Goal: Transaction & Acquisition: Download file/media

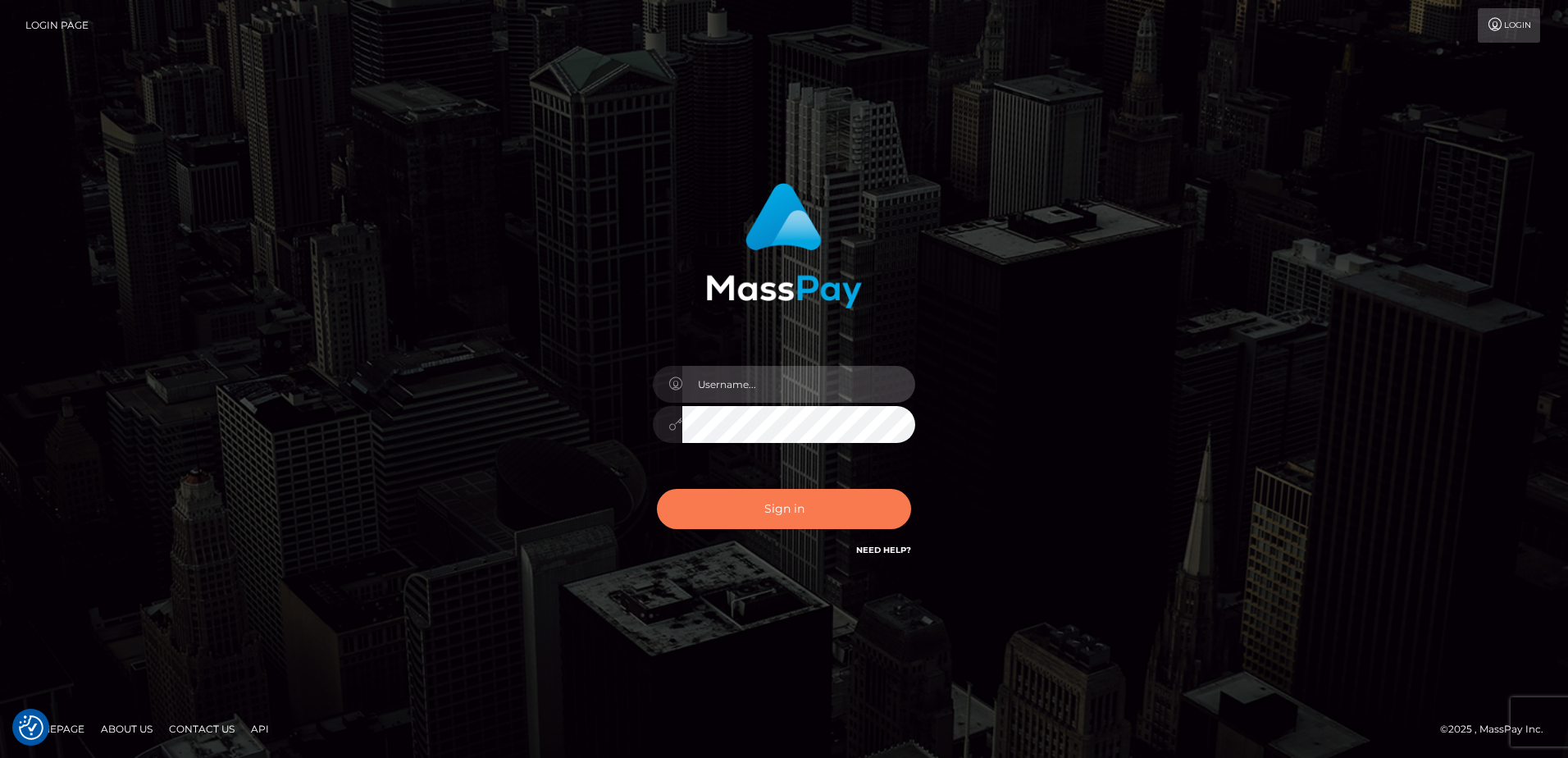
type input "Dan"
click at [790, 511] on button "Sign in" at bounding box center [784, 509] width 254 height 40
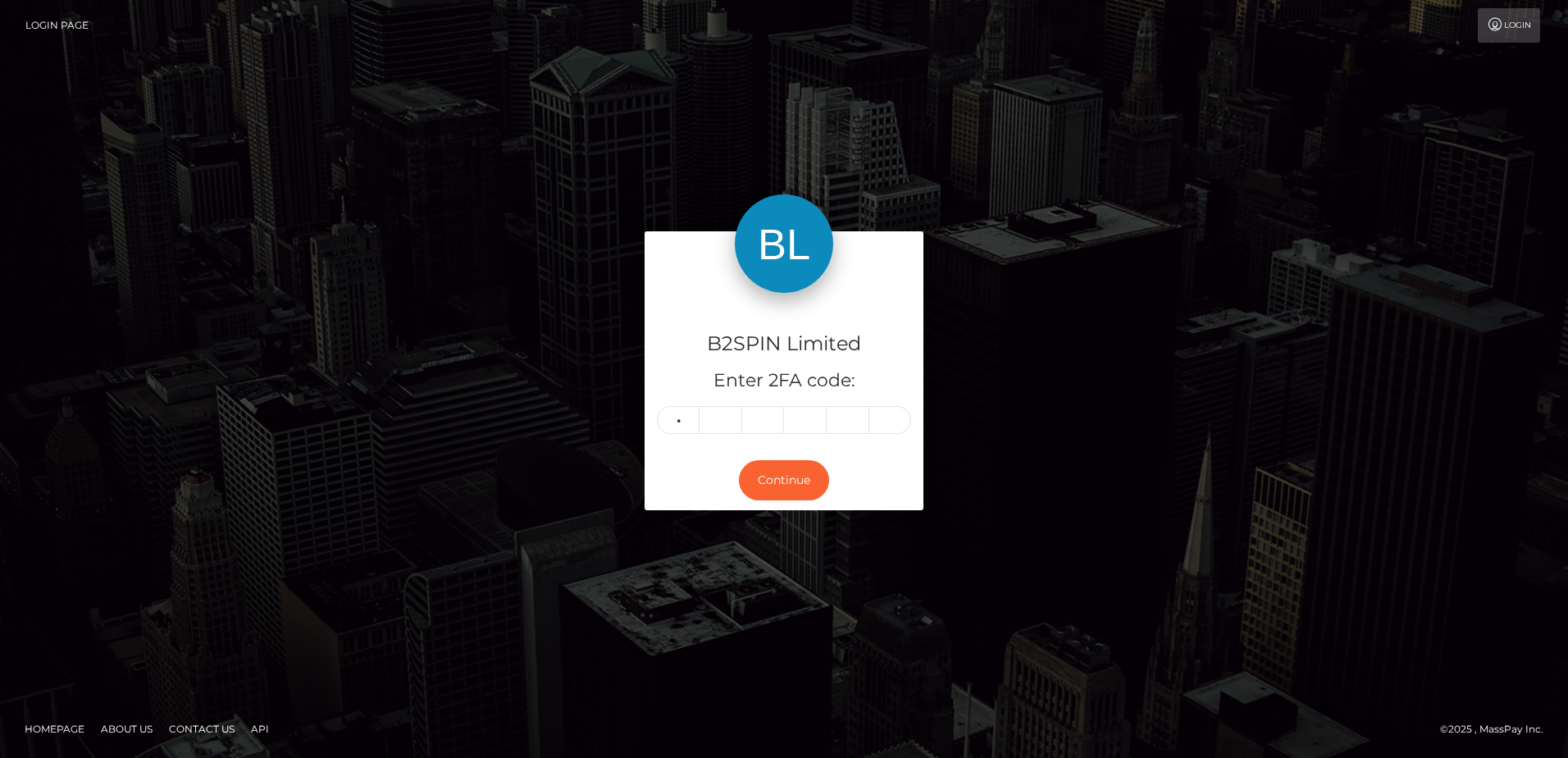
type input "5"
type input "6"
type input "1"
type input "8"
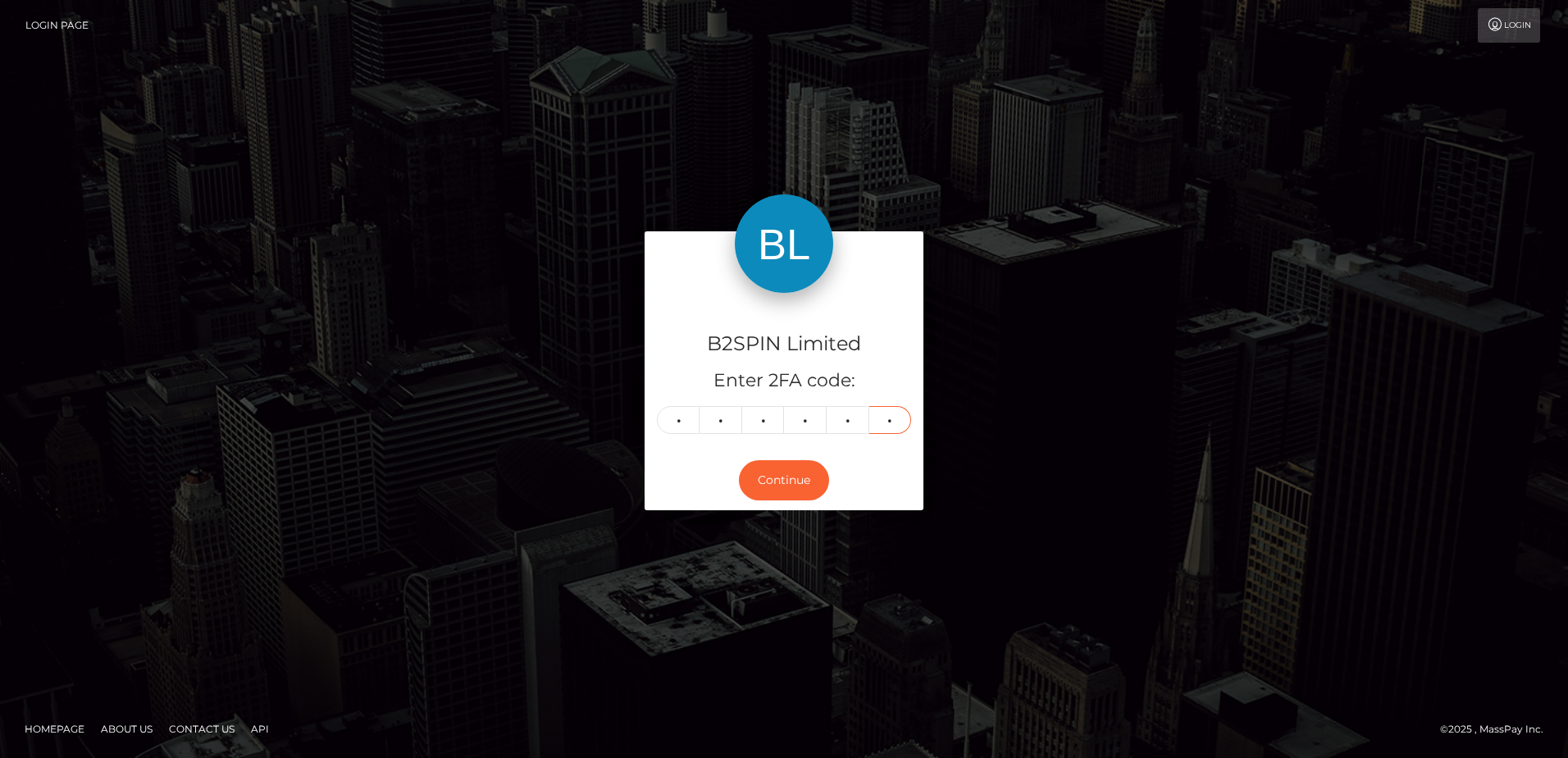
type input "8"
click at [408, 372] on div "B2SPIN Limited Enter 2FA code: 5 5 6 1 8 8 556188 Continue" at bounding box center [784, 378] width 935 height 294
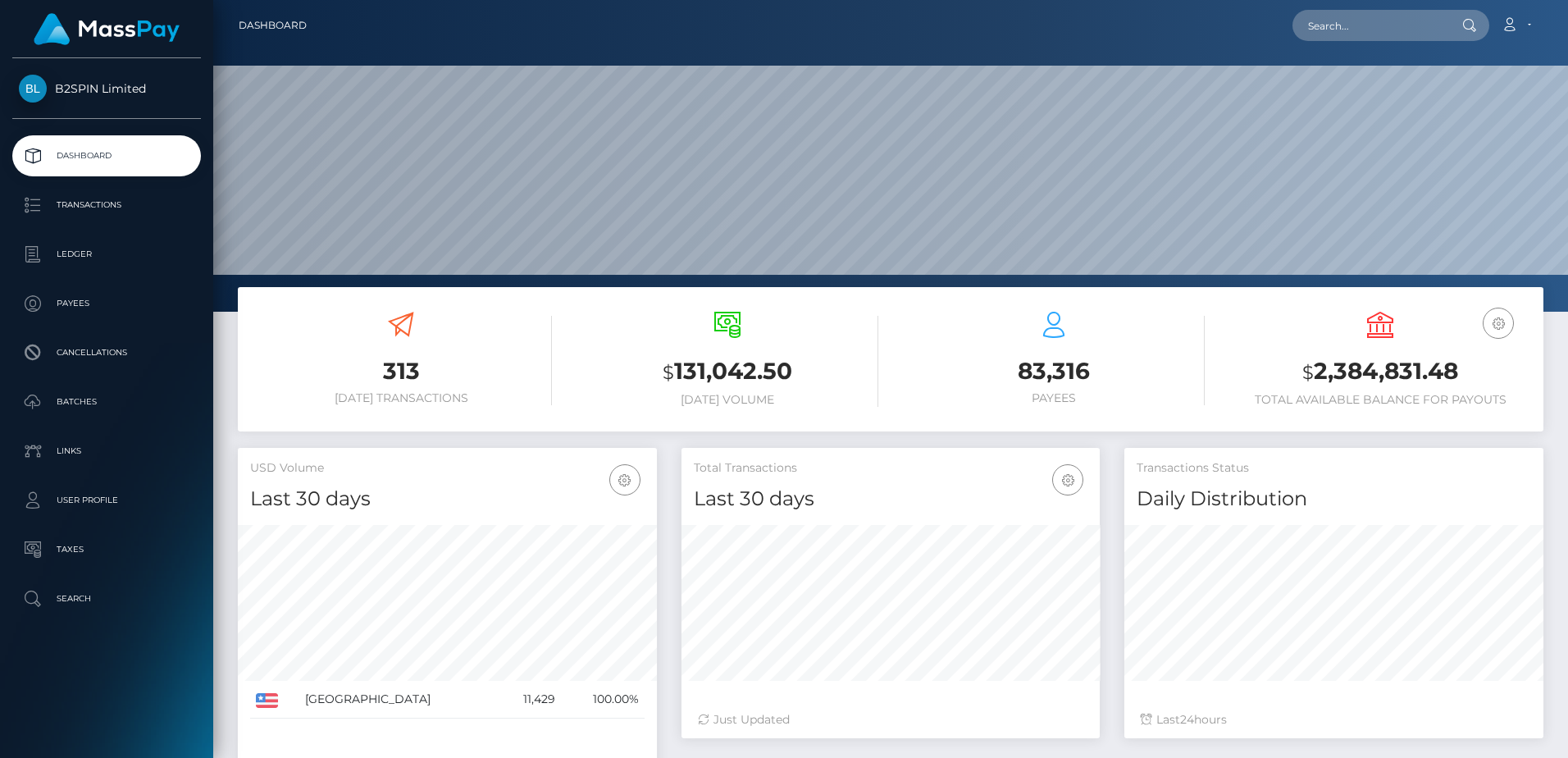
scroll to position [291, 418]
click at [96, 213] on p "Transactions" at bounding box center [107, 205] width 175 height 24
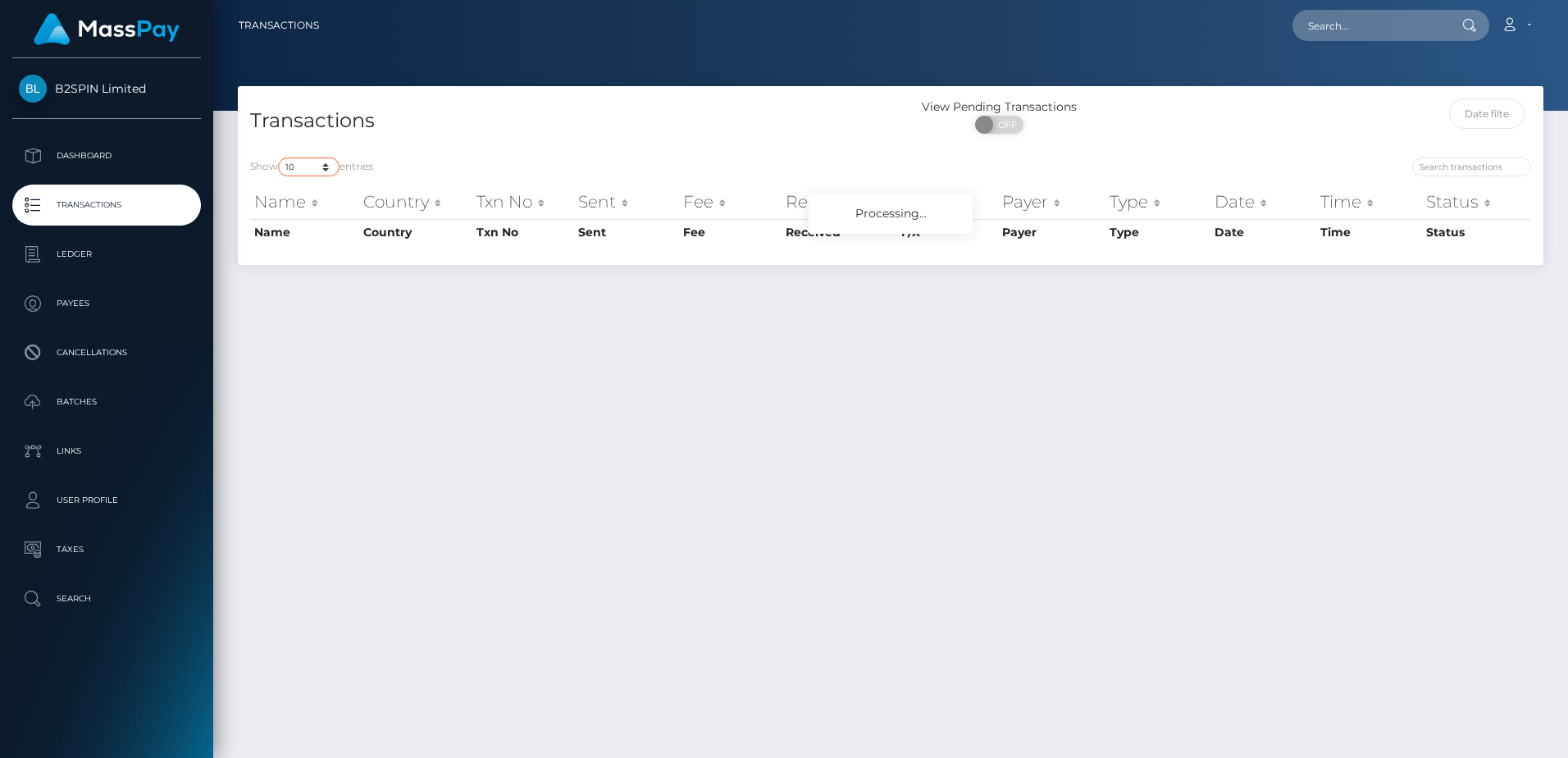
click at [281, 169] on select "10 25 50 100 250 500 1,000 3,500" at bounding box center [308, 167] width 62 height 19
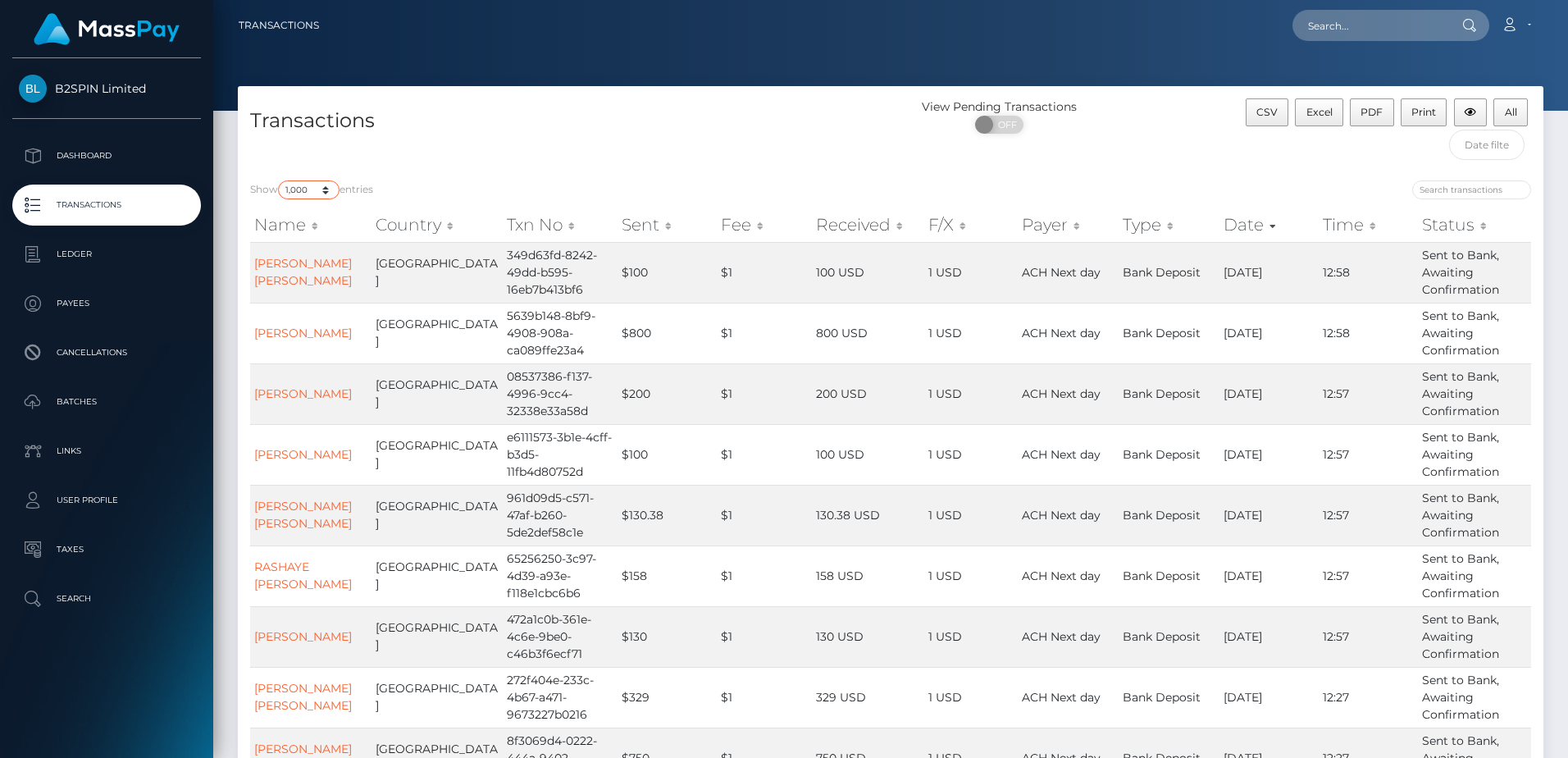
click at [280, 181] on select "10 25 50 100 250 500 1,000 3,500" at bounding box center [308, 190] width 62 height 19
drag, startPoint x: 329, startPoint y: 181, endPoint x: 313, endPoint y: 196, distance: 21.9
click at [326, 182] on select "10 25 50 100 250 500 1,000 3,500" at bounding box center [308, 190] width 62 height 19
select select "3500"
click at [280, 181] on select "10 25 50 100 250 500 1,000 3,500" at bounding box center [308, 190] width 62 height 19
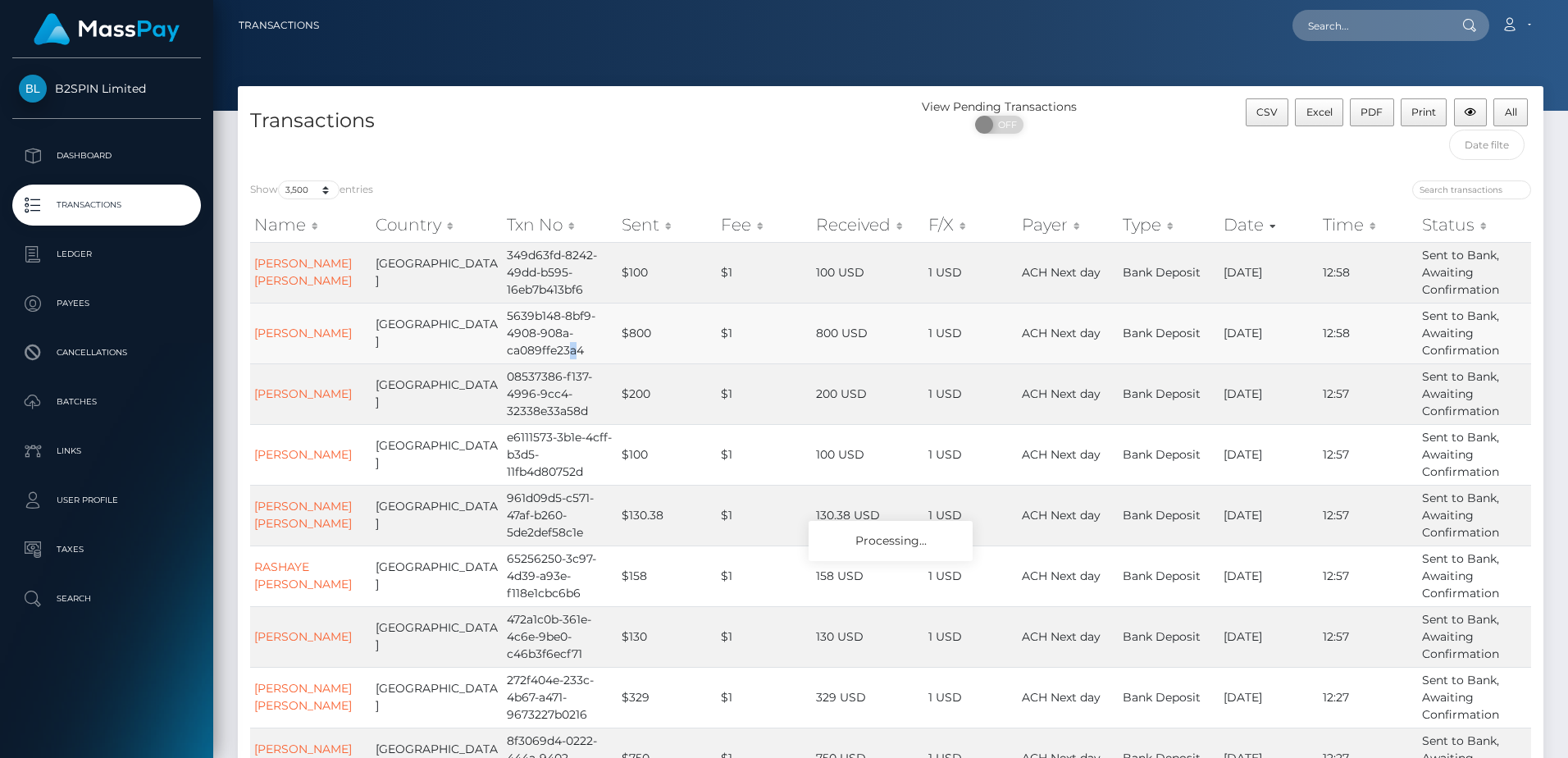
click at [542, 347] on td "5639b148-8bf9-4908-908a-ca089ffe23a4" at bounding box center [560, 333] width 115 height 61
drag, startPoint x: 542, startPoint y: 347, endPoint x: 714, endPoint y: 155, distance: 257.8
click at [714, 155] on div "Transactions" at bounding box center [564, 133] width 653 height 69
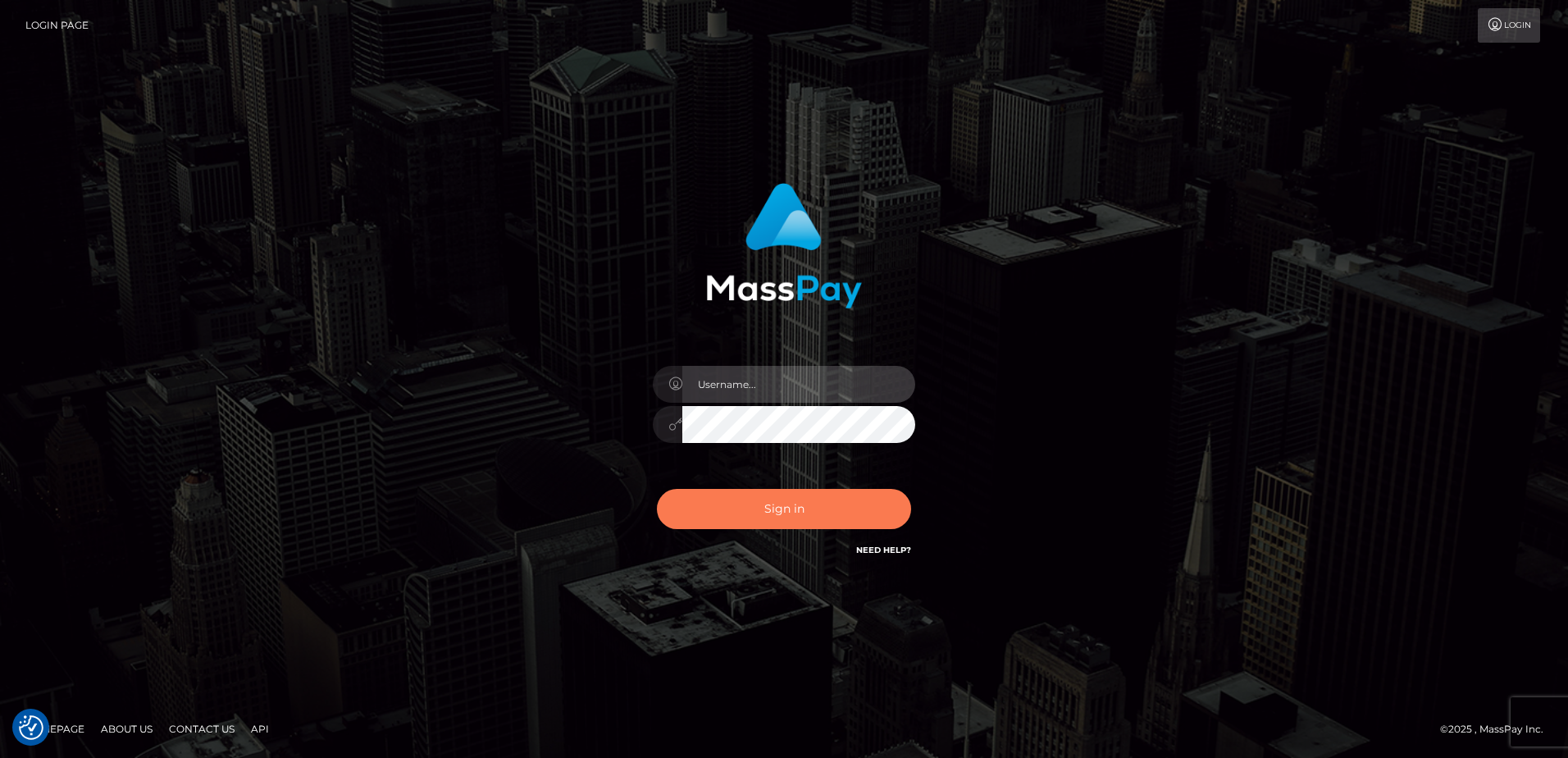
type input "[PERSON_NAME]"
click at [775, 524] on button "Sign in" at bounding box center [784, 509] width 254 height 40
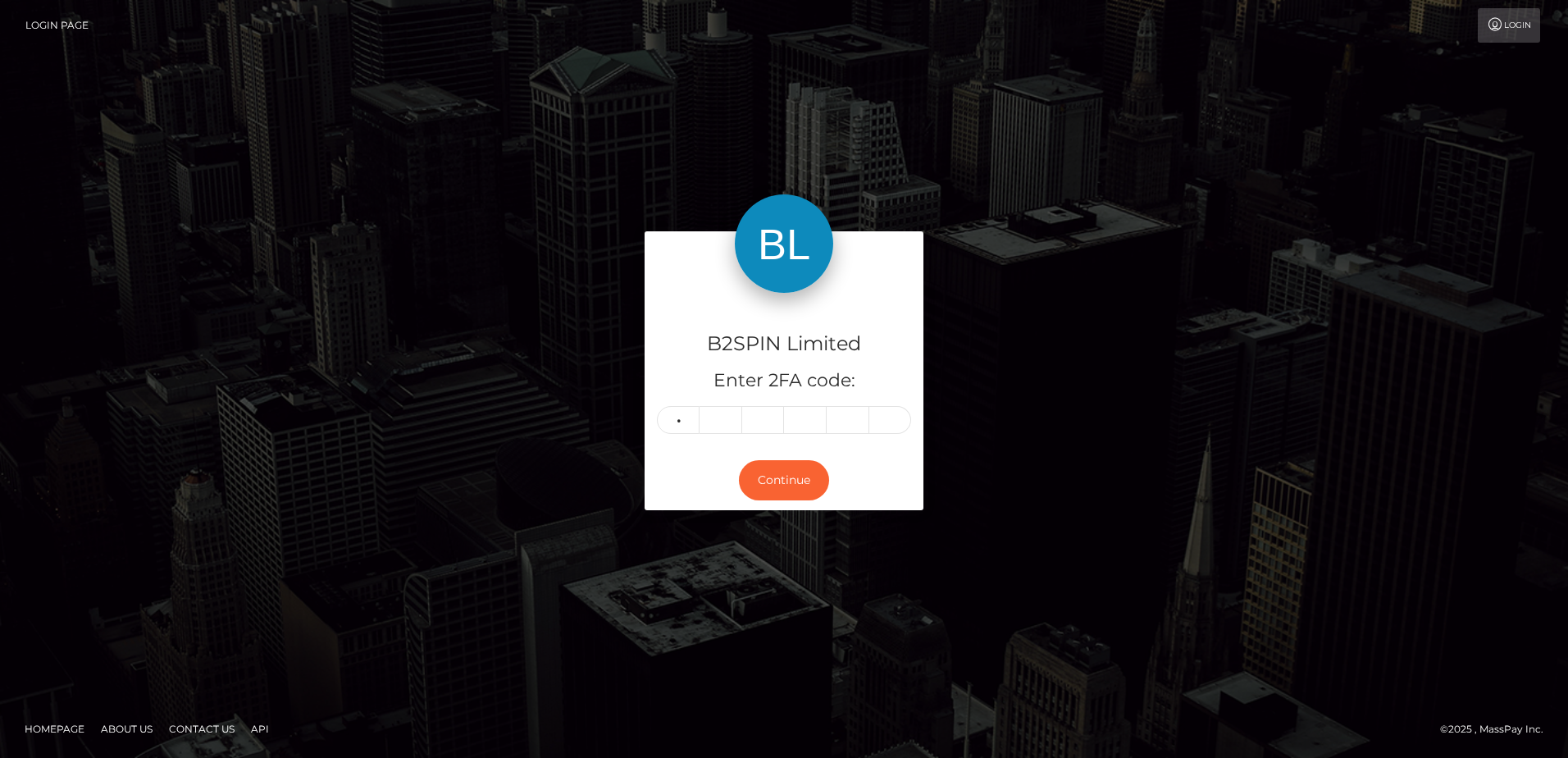
type input "6"
type input "8"
type input "3"
type input "5"
type input "0"
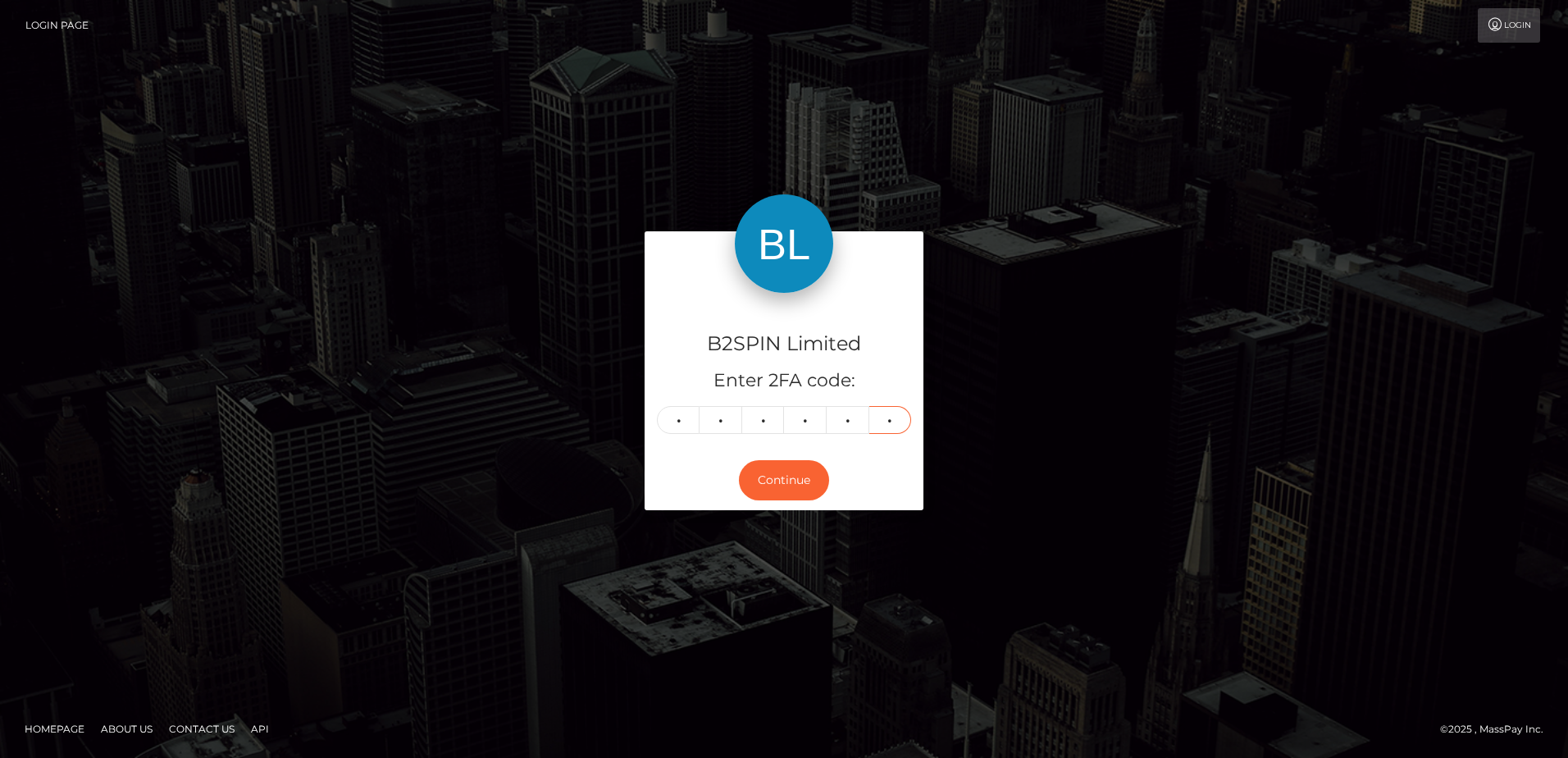
type input "8"
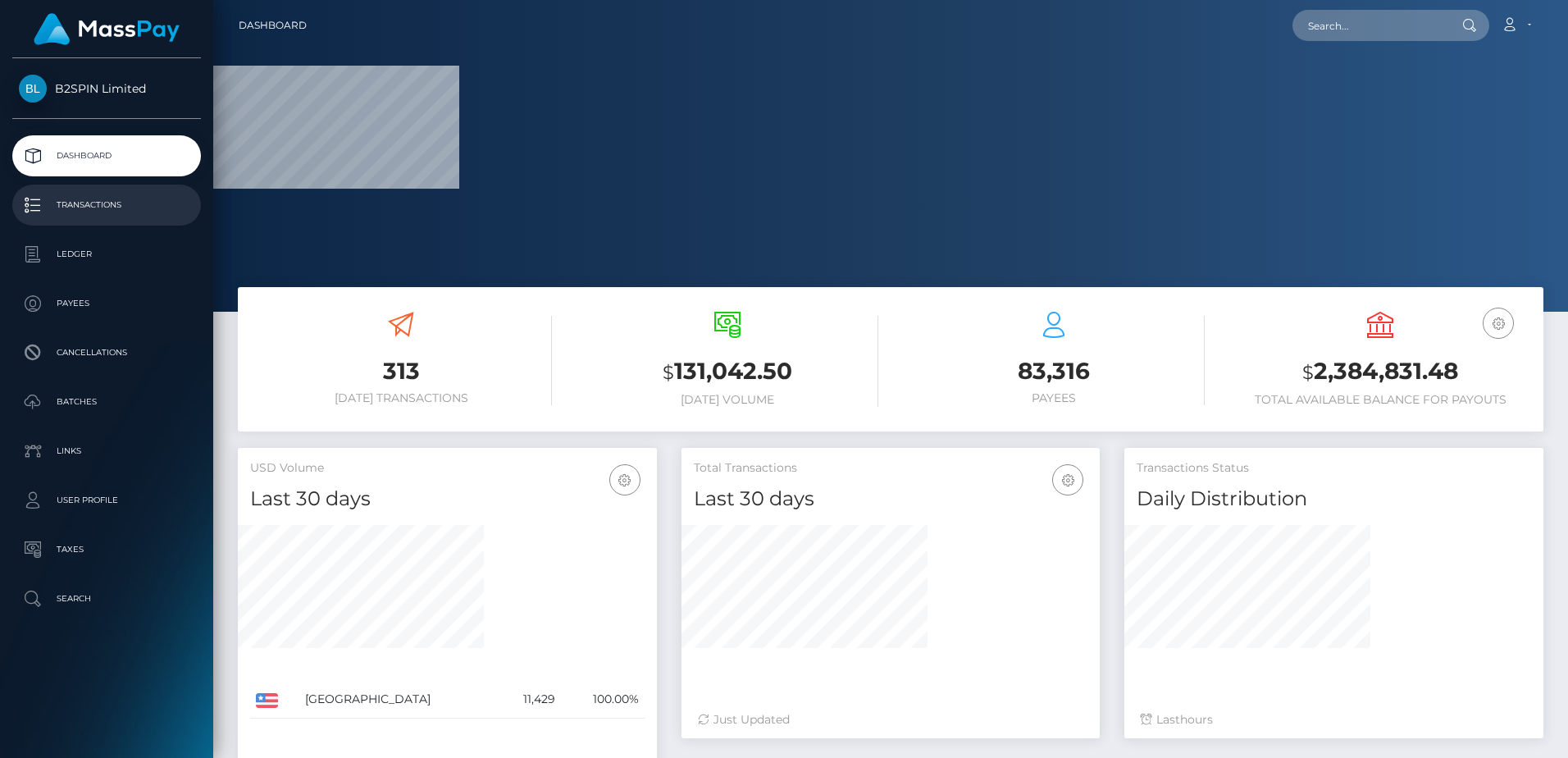
click at [102, 208] on p "Transactions" at bounding box center [107, 205] width 175 height 24
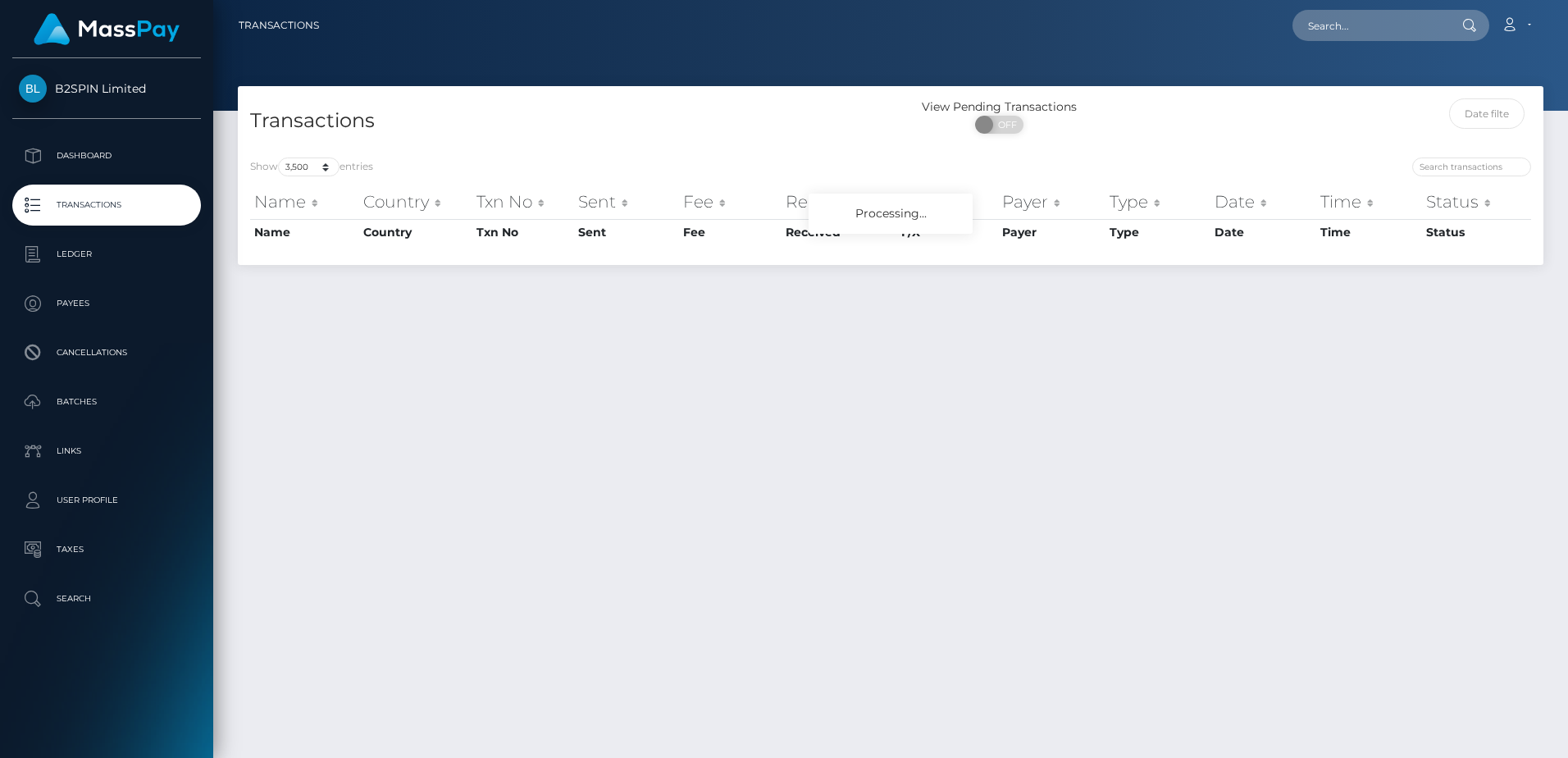
select select "3500"
click at [580, 149] on div "Show 10 25 50 100 250 500 1,000 3,500 entries Name Country Txn No Sent Fee Rece…" at bounding box center [891, 205] width 1306 height 120
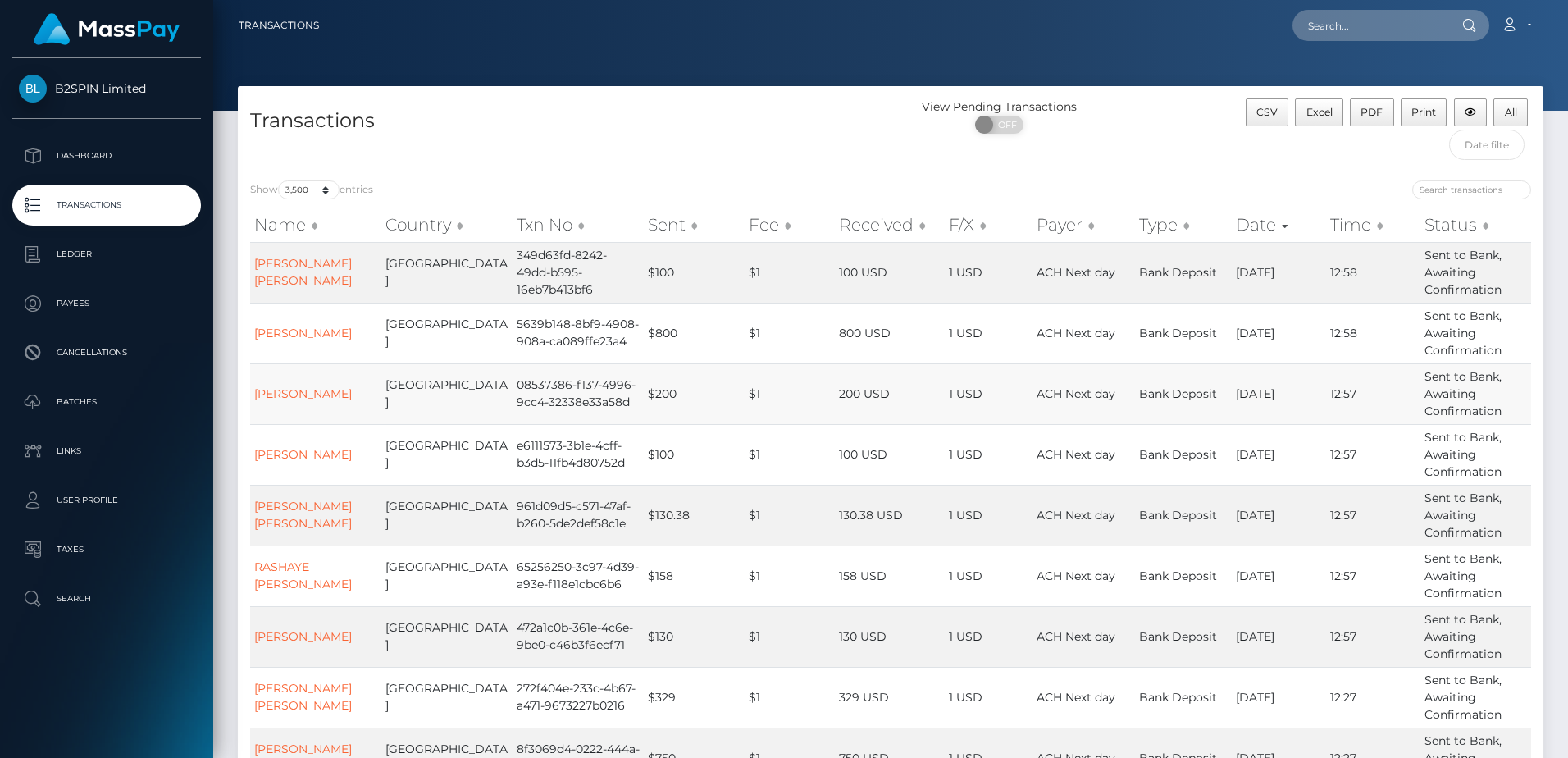
click at [512, 392] on td "08537386-f137-4996-9cc4-32338e33a58d" at bounding box center [577, 393] width 131 height 61
click at [1328, 109] on span "Excel" at bounding box center [1320, 112] width 26 height 12
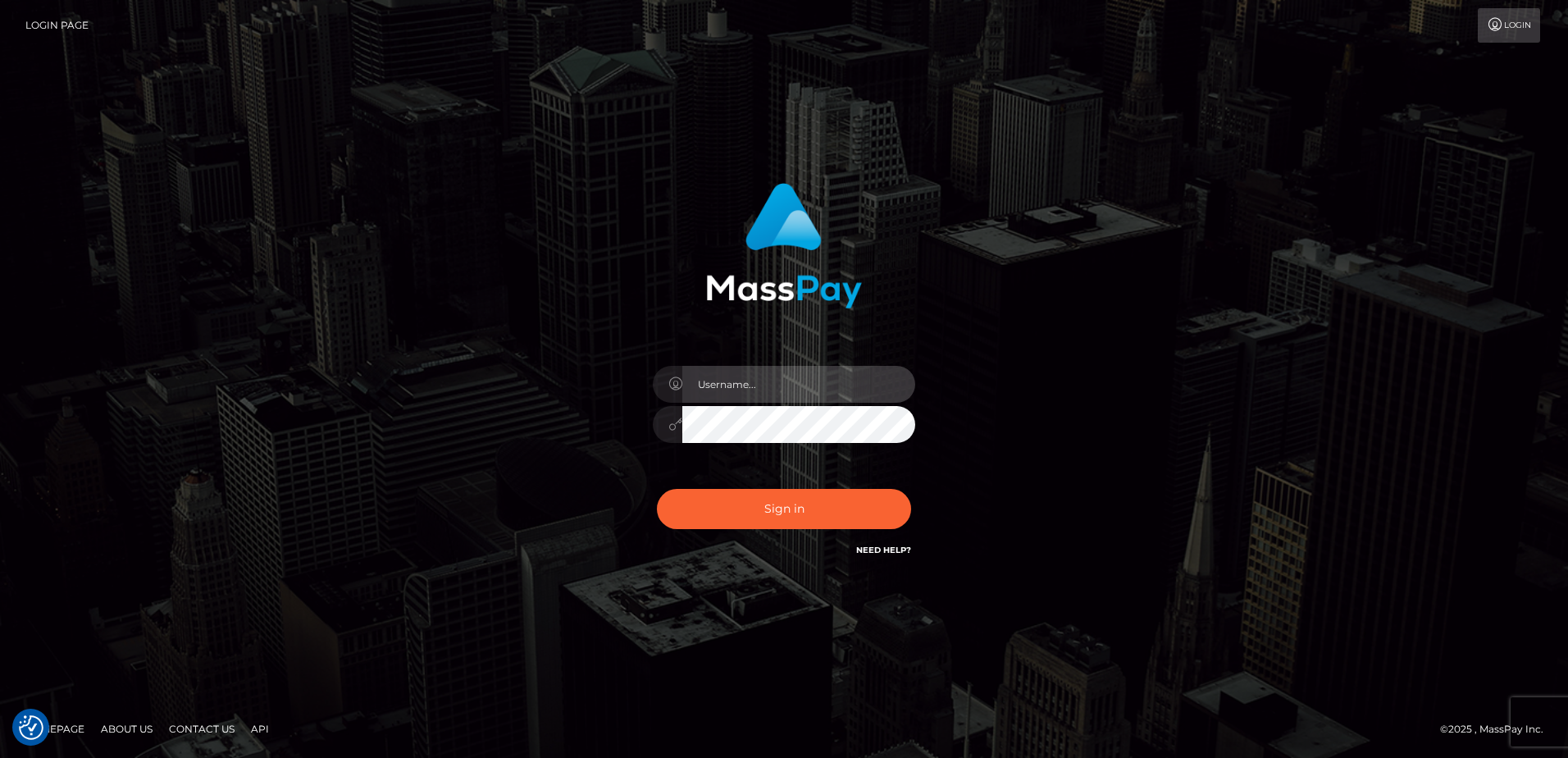
type input "[PERSON_NAME]"
click at [362, 259] on div "[PERSON_NAME] Sign in" at bounding box center [784, 379] width 935 height 418
